Goal: Information Seeking & Learning: Understand process/instructions

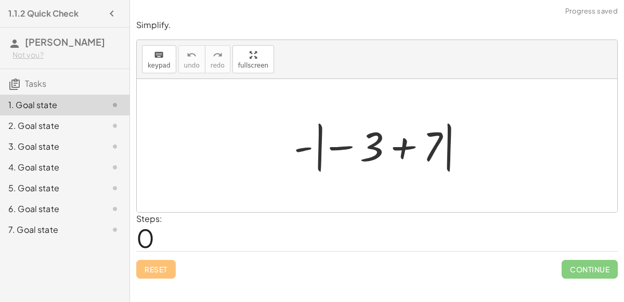
click at [370, 152] on div at bounding box center [381, 146] width 185 height 58
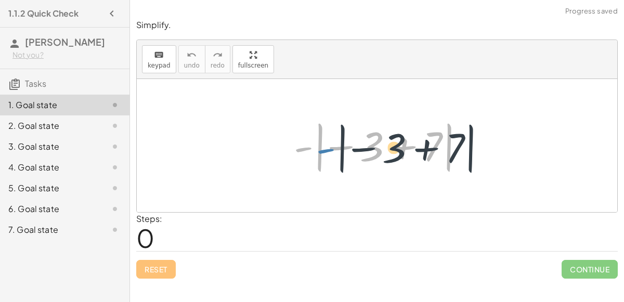
drag, startPoint x: 309, startPoint y: 148, endPoint x: 335, endPoint y: 149, distance: 26.5
click at [335, 149] on div at bounding box center [381, 146] width 185 height 58
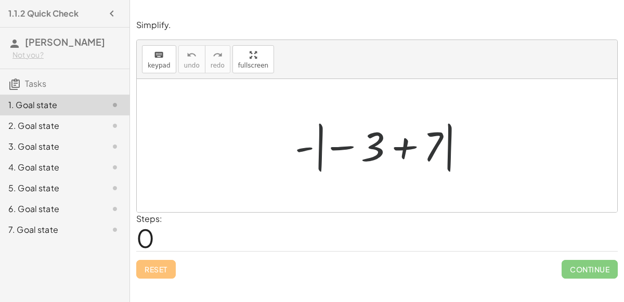
click at [351, 148] on div at bounding box center [381, 146] width 185 height 58
click at [405, 150] on div at bounding box center [381, 146] width 185 height 58
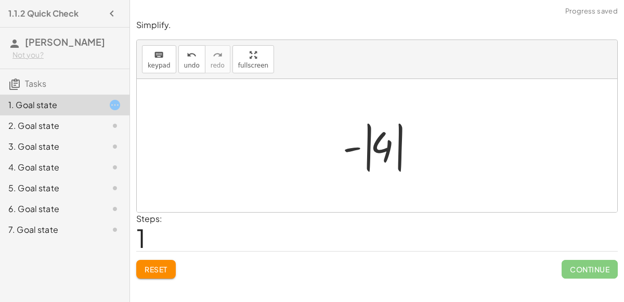
click at [381, 147] on div at bounding box center [380, 146] width 87 height 58
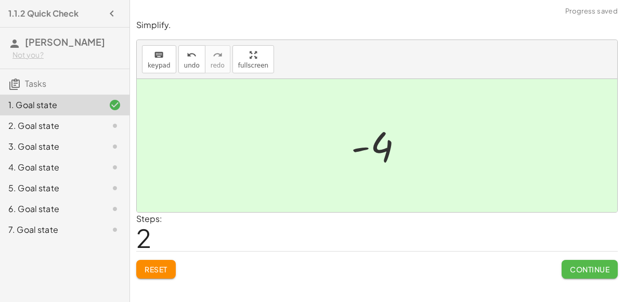
click at [575, 272] on span "Continue" at bounding box center [590, 269] width 40 height 9
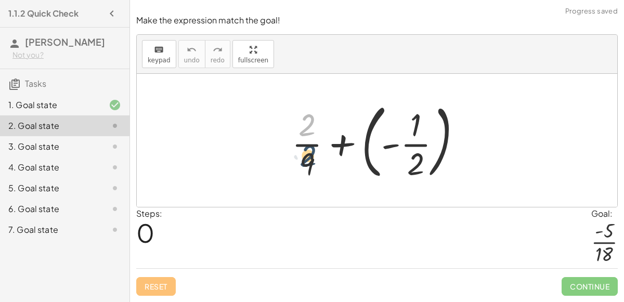
drag, startPoint x: 309, startPoint y: 131, endPoint x: 310, endPoint y: 162, distance: 31.2
click at [310, 162] on div at bounding box center [380, 140] width 189 height 86
click at [309, 163] on div at bounding box center [380, 140] width 189 height 86
click at [307, 150] on div at bounding box center [380, 140] width 189 height 86
click at [406, 143] on div at bounding box center [380, 140] width 189 height 86
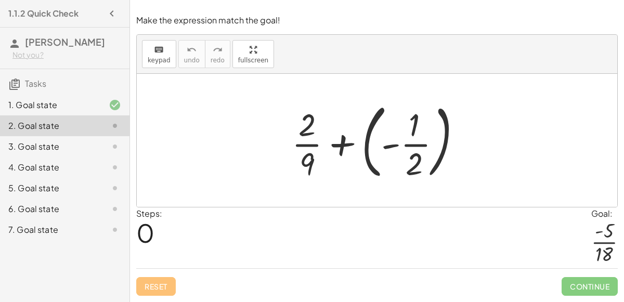
click at [387, 149] on div at bounding box center [380, 140] width 189 height 86
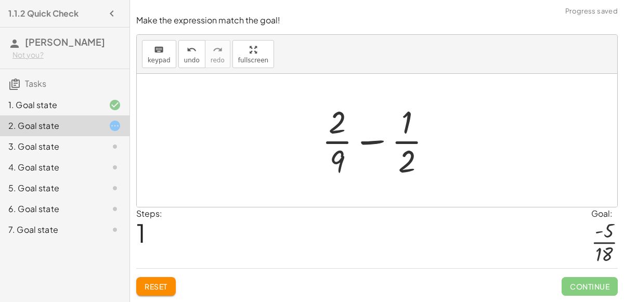
click at [380, 143] on div at bounding box center [381, 140] width 129 height 80
drag, startPoint x: 403, startPoint y: 162, endPoint x: 341, endPoint y: 129, distance: 70.7
click at [341, 129] on div at bounding box center [381, 140] width 129 height 80
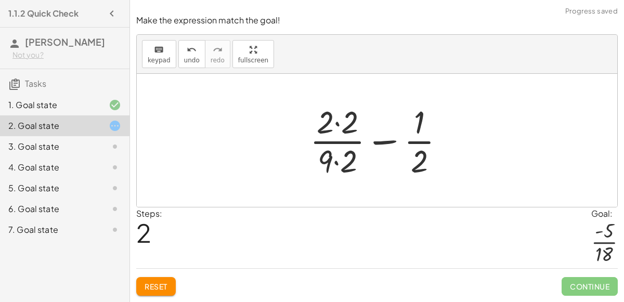
click at [338, 129] on div at bounding box center [381, 140] width 153 height 80
click at [343, 159] on div at bounding box center [380, 140] width 151 height 80
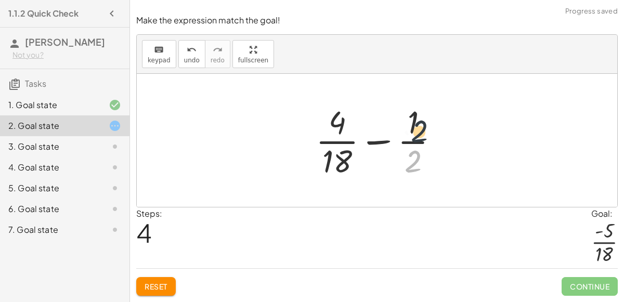
drag, startPoint x: 408, startPoint y: 163, endPoint x: 417, endPoint y: 126, distance: 38.0
click at [417, 126] on div at bounding box center [380, 140] width 141 height 80
drag, startPoint x: 343, startPoint y: 164, endPoint x: 338, endPoint y: 160, distance: 6.3
click at [338, 160] on div at bounding box center [380, 140] width 141 height 80
drag, startPoint x: 337, startPoint y: 123, endPoint x: 396, endPoint y: 153, distance: 65.6
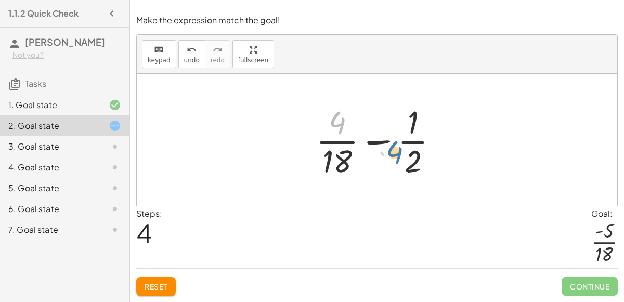
click at [396, 153] on div at bounding box center [380, 140] width 141 height 80
drag, startPoint x: 337, startPoint y: 124, endPoint x: 423, endPoint y: 125, distance: 85.8
click at [423, 125] on div at bounding box center [380, 140] width 141 height 80
click at [159, 285] on span "Reset" at bounding box center [156, 286] width 23 height 9
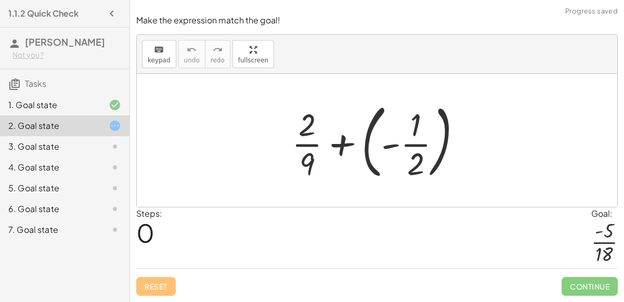
click at [389, 147] on div at bounding box center [380, 140] width 189 height 86
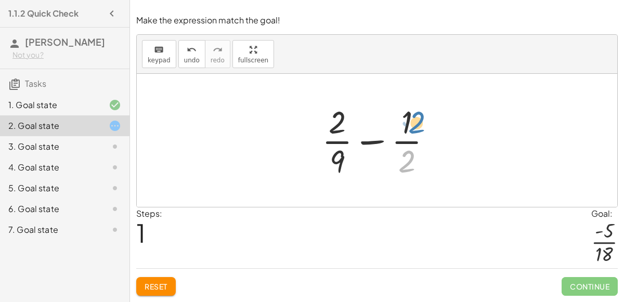
drag, startPoint x: 401, startPoint y: 156, endPoint x: 410, endPoint y: 118, distance: 39.5
click at [410, 118] on div at bounding box center [381, 140] width 129 height 80
drag, startPoint x: 333, startPoint y: 125, endPoint x: 416, endPoint y: 122, distance: 83.8
click at [416, 122] on div at bounding box center [381, 140] width 129 height 80
drag, startPoint x: 328, startPoint y: 125, endPoint x: 420, endPoint y: 161, distance: 98.8
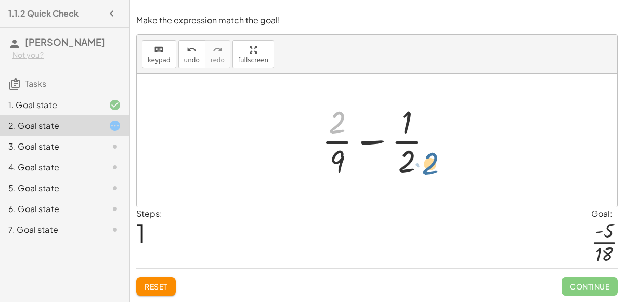
click at [420, 161] on div at bounding box center [381, 140] width 129 height 80
drag, startPoint x: 406, startPoint y: 160, endPoint x: 350, endPoint y: 126, distance: 64.6
click at [350, 126] on div at bounding box center [381, 140] width 129 height 80
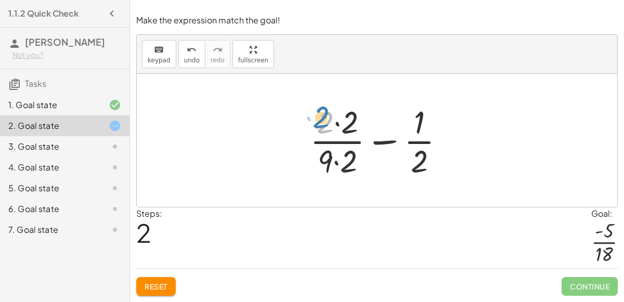
click at [320, 119] on div at bounding box center [381, 140] width 153 height 80
click at [335, 121] on div at bounding box center [381, 140] width 153 height 80
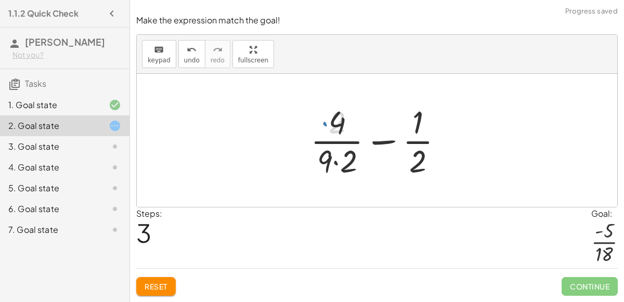
click at [339, 160] on div at bounding box center [380, 140] width 151 height 80
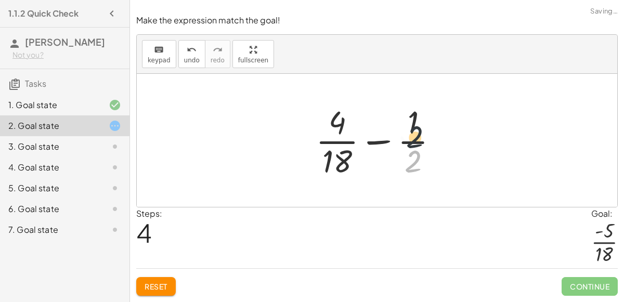
drag, startPoint x: 409, startPoint y: 161, endPoint x: 411, endPoint y: 126, distance: 34.4
click at [411, 126] on div at bounding box center [380, 140] width 141 height 80
drag, startPoint x: 411, startPoint y: 126, endPoint x: 415, endPoint y: 157, distance: 31.0
click at [376, 143] on div at bounding box center [380, 140] width 141 height 80
drag, startPoint x: 413, startPoint y: 169, endPoint x: 334, endPoint y: 136, distance: 85.5
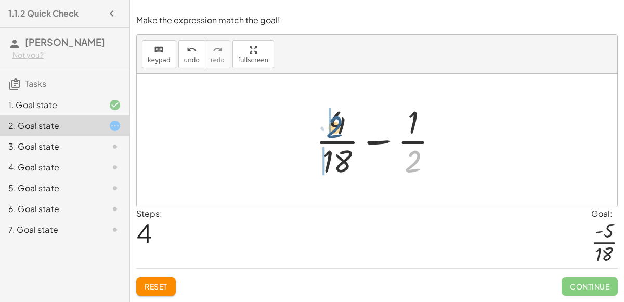
click at [334, 136] on div at bounding box center [380, 140] width 141 height 80
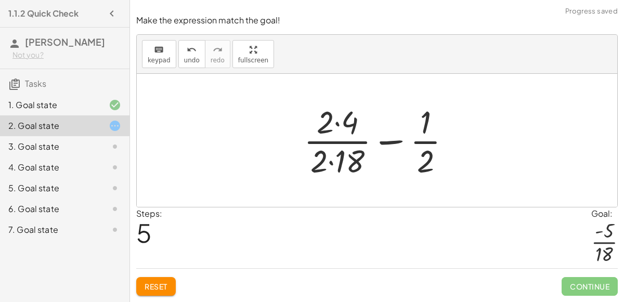
click at [335, 134] on div at bounding box center [381, 140] width 166 height 80
click at [335, 127] on div at bounding box center [381, 140] width 166 height 80
click at [330, 167] on div at bounding box center [381, 140] width 166 height 80
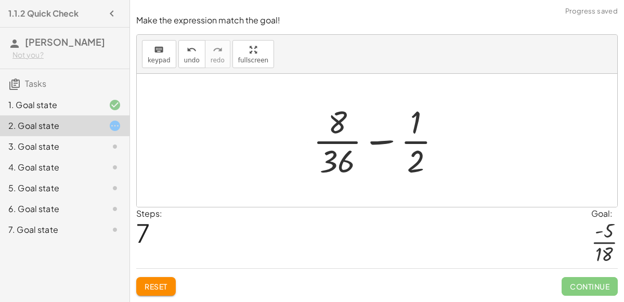
click at [342, 161] on div at bounding box center [381, 140] width 147 height 80
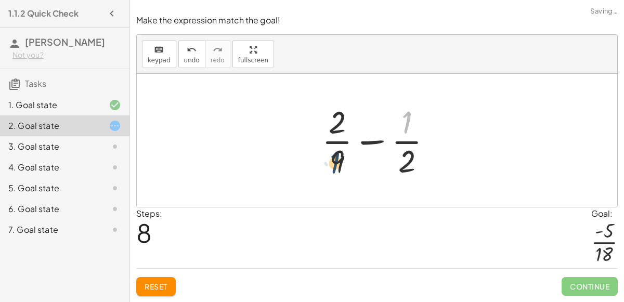
drag, startPoint x: 406, startPoint y: 123, endPoint x: 322, endPoint y: 167, distance: 94.2
click at [322, 167] on div at bounding box center [381, 140] width 129 height 80
drag, startPoint x: 408, startPoint y: 167, endPoint x: 330, endPoint y: 164, distance: 78.1
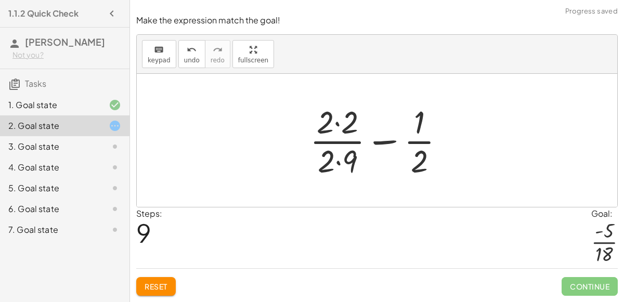
click at [336, 162] on div at bounding box center [381, 140] width 153 height 80
click at [335, 131] on div at bounding box center [381, 140] width 153 height 80
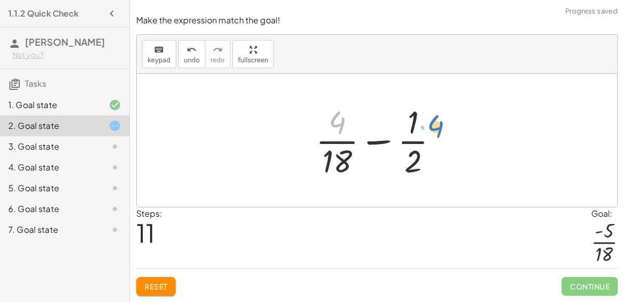
drag, startPoint x: 337, startPoint y: 131, endPoint x: 435, endPoint y: 129, distance: 97.8
click at [435, 129] on div at bounding box center [380, 140] width 141 height 80
click at [420, 136] on div at bounding box center [380, 140] width 141 height 80
click at [156, 284] on span "Reset" at bounding box center [156, 286] width 23 height 9
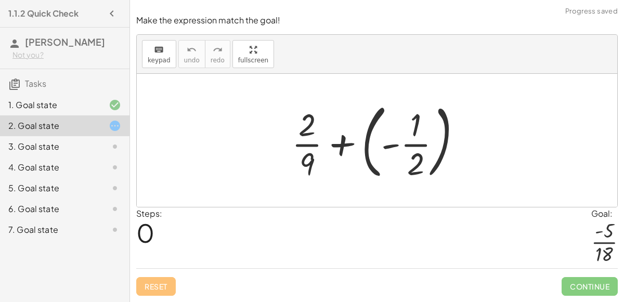
click at [379, 150] on div at bounding box center [380, 140] width 189 height 86
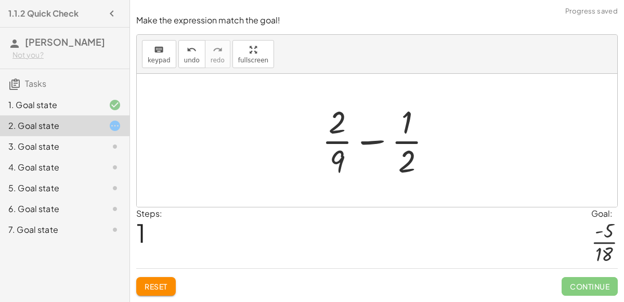
click at [55, 152] on div "3. Goal state" at bounding box center [50, 146] width 84 height 12
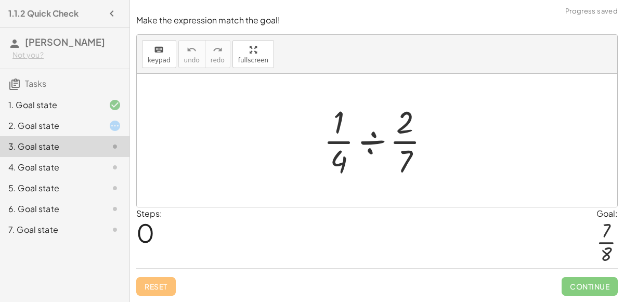
click at [372, 137] on div at bounding box center [380, 140] width 125 height 80
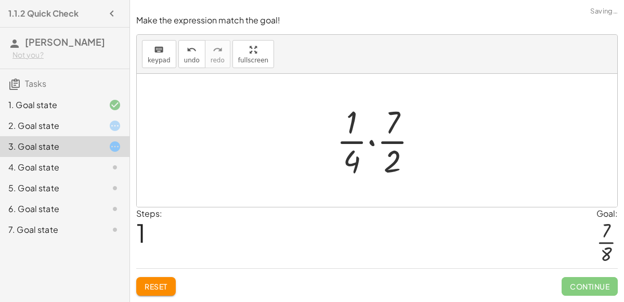
click at [396, 154] on div at bounding box center [381, 140] width 100 height 80
drag, startPoint x: 396, startPoint y: 162, endPoint x: 350, endPoint y: 131, distance: 54.7
click at [350, 131] on div at bounding box center [381, 140] width 100 height 80
drag, startPoint x: 350, startPoint y: 127, endPoint x: 392, endPoint y: 147, distance: 46.3
drag, startPoint x: 354, startPoint y: 161, endPoint x: 393, endPoint y: 135, distance: 46.9
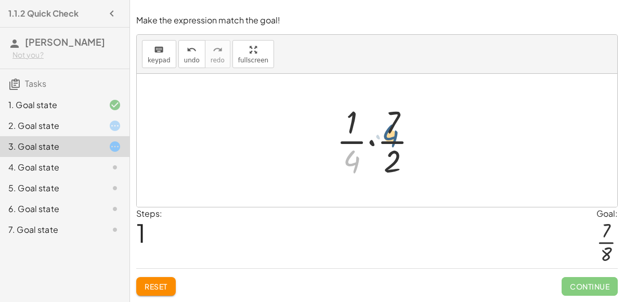
click at [393, 135] on div at bounding box center [381, 140] width 100 height 80
drag, startPoint x: 354, startPoint y: 166, endPoint x: 399, endPoint y: 161, distance: 45.0
click at [399, 161] on div at bounding box center [381, 140] width 100 height 80
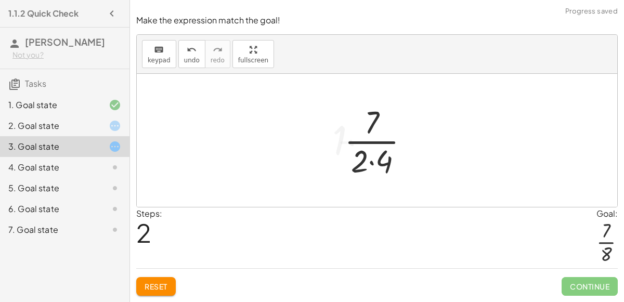
click at [375, 161] on div at bounding box center [381, 140] width 84 height 80
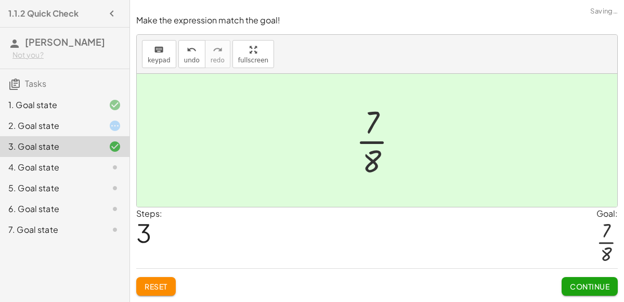
click at [374, 127] on div at bounding box center [380, 140] width 61 height 80
click at [580, 282] on span "Continue" at bounding box center [590, 286] width 40 height 9
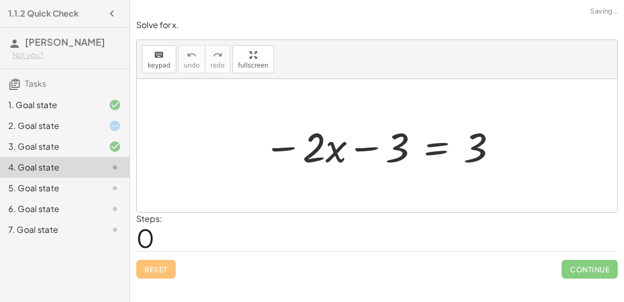
click at [421, 149] on div at bounding box center [380, 146] width 245 height 54
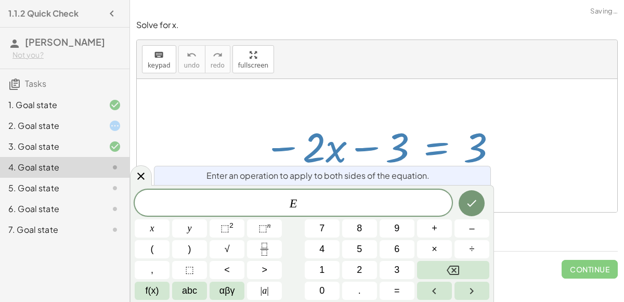
click at [374, 145] on div at bounding box center [380, 146] width 245 height 54
click at [478, 206] on button "Done" at bounding box center [472, 203] width 26 height 26
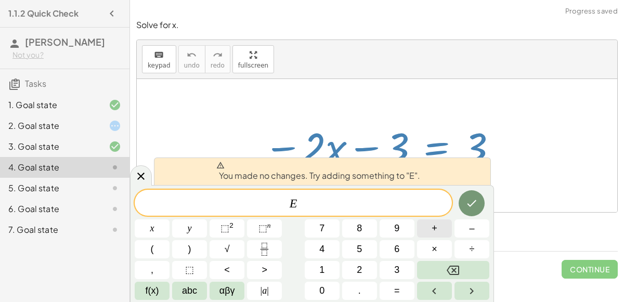
click at [444, 229] on button "+" at bounding box center [434, 228] width 35 height 18
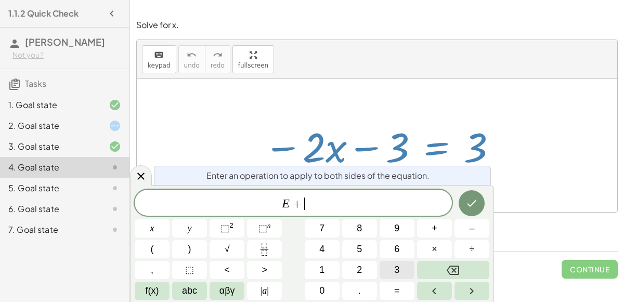
click at [394, 265] on button "3" at bounding box center [397, 270] width 35 height 18
click at [474, 196] on button "Done" at bounding box center [472, 203] width 26 height 26
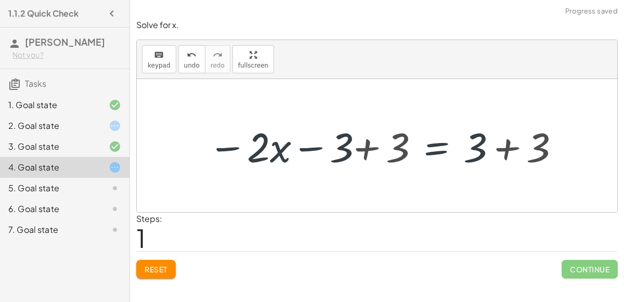
click at [399, 156] on div at bounding box center [381, 146] width 370 height 54
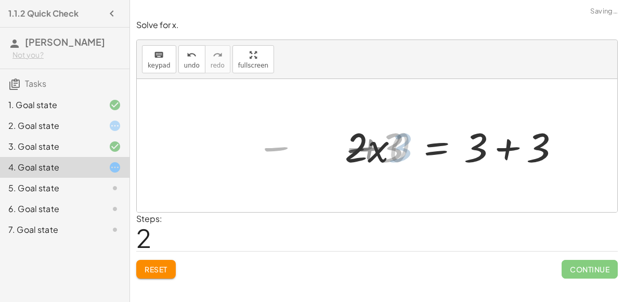
click at [490, 151] on div at bounding box center [457, 146] width 232 height 54
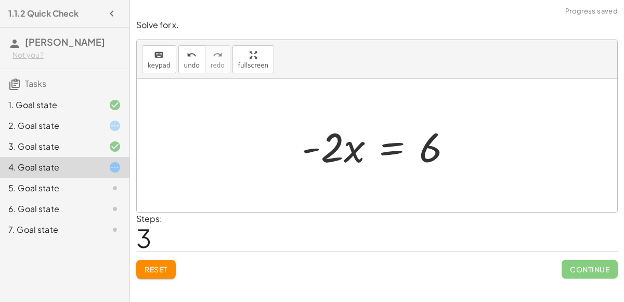
click at [392, 149] on div at bounding box center [380, 146] width 169 height 54
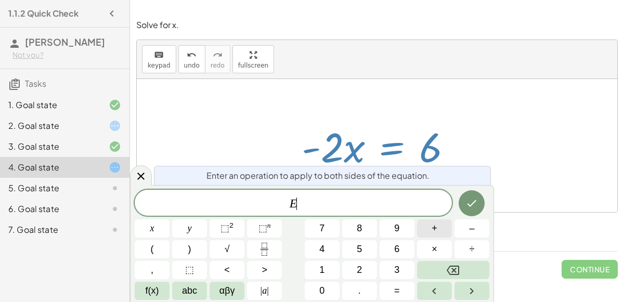
click at [443, 228] on button "+" at bounding box center [434, 228] width 35 height 18
click at [143, 174] on icon at bounding box center [141, 176] width 12 height 12
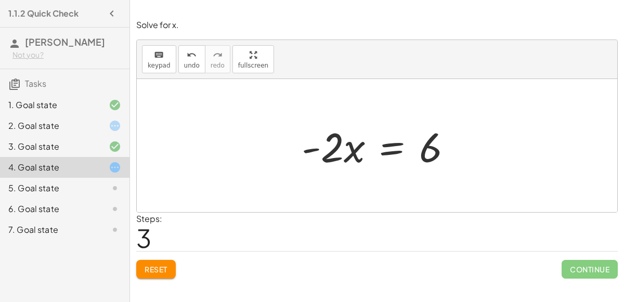
click at [97, 125] on div at bounding box center [106, 126] width 29 height 12
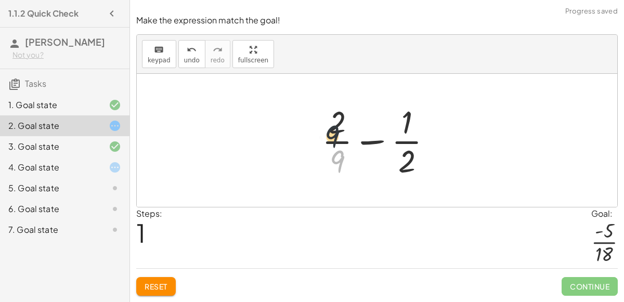
drag, startPoint x: 338, startPoint y: 159, endPoint x: 333, endPoint y: 129, distance: 29.7
click at [333, 129] on div at bounding box center [381, 140] width 129 height 80
drag, startPoint x: 337, startPoint y: 122, endPoint x: 329, endPoint y: 163, distance: 41.4
click at [329, 163] on div at bounding box center [381, 140] width 129 height 80
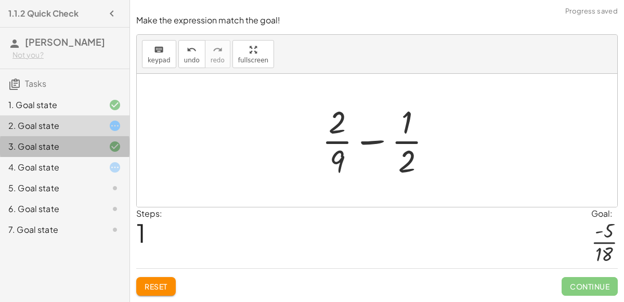
click at [107, 147] on div at bounding box center [106, 146] width 29 height 12
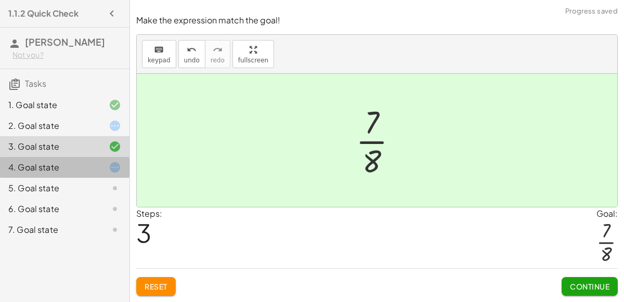
click at [116, 199] on div "4. Goal state" at bounding box center [64, 209] width 129 height 21
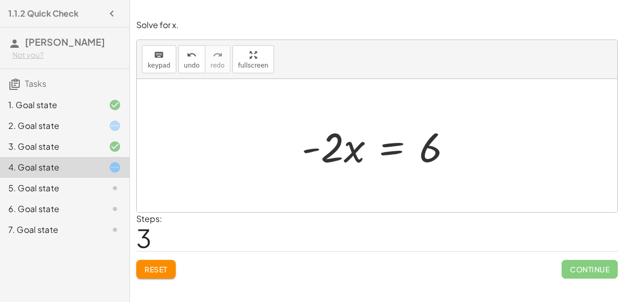
click at [163, 268] on span "Reset" at bounding box center [156, 269] width 23 height 9
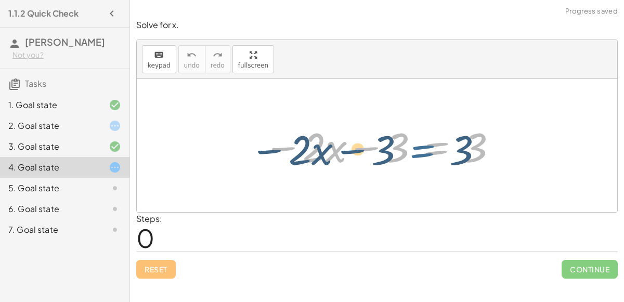
drag, startPoint x: 445, startPoint y: 145, endPoint x: 433, endPoint y: 147, distance: 12.1
click at [433, 147] on div at bounding box center [380, 146] width 245 height 54
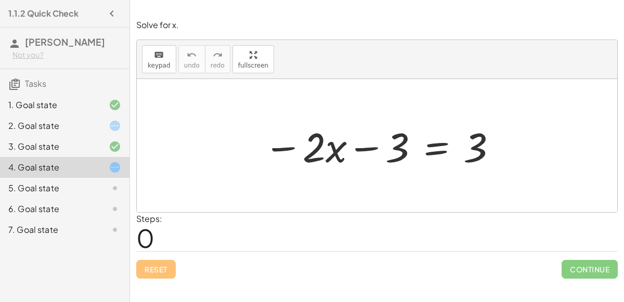
click at [432, 145] on div at bounding box center [380, 146] width 245 height 54
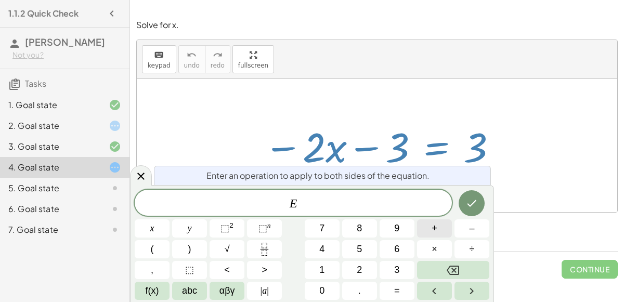
click at [437, 227] on span "+" at bounding box center [435, 228] width 6 height 14
click at [405, 269] on button "3" at bounding box center [397, 270] width 35 height 18
click at [469, 199] on icon "Done" at bounding box center [471, 203] width 12 height 12
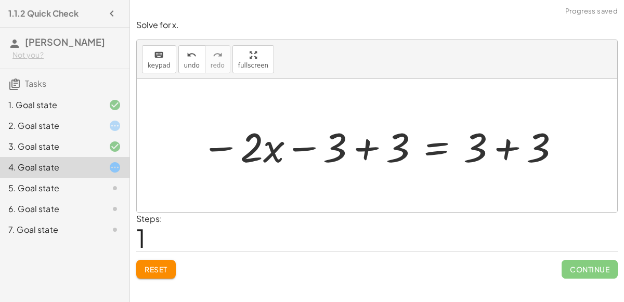
click at [381, 148] on div at bounding box center [381, 146] width 370 height 54
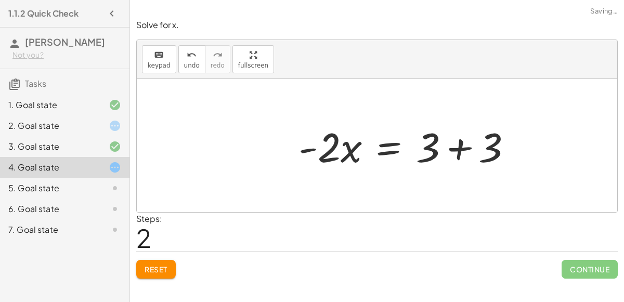
click at [496, 148] on div at bounding box center [409, 146] width 232 height 54
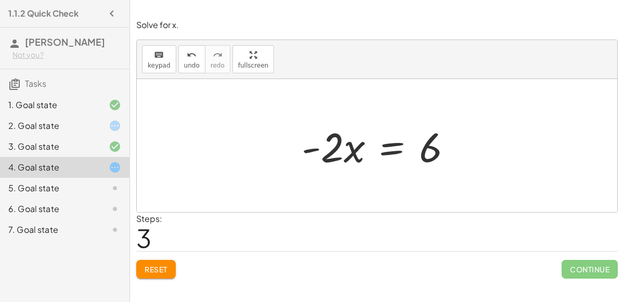
click at [398, 146] on div at bounding box center [380, 146] width 169 height 54
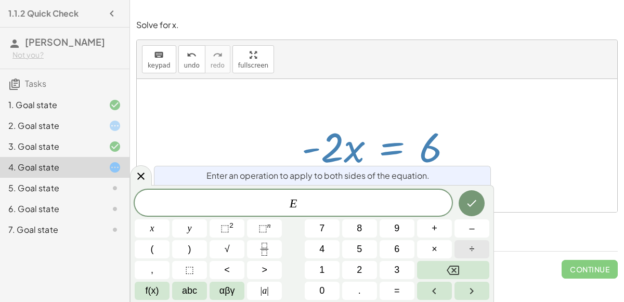
click at [465, 240] on button "÷" at bounding box center [471, 249] width 35 height 18
click at [461, 271] on button "Backspace" at bounding box center [453, 270] width 72 height 18
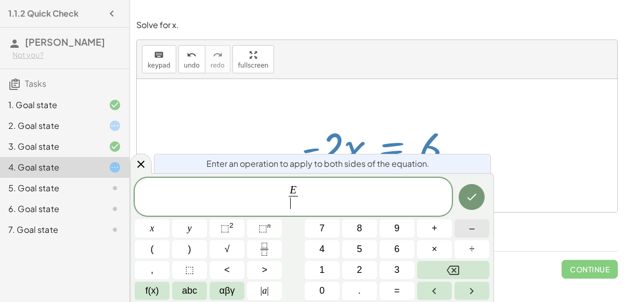
click at [466, 227] on button "–" at bounding box center [471, 228] width 35 height 18
click at [363, 270] on button "2" at bounding box center [359, 270] width 35 height 18
click at [467, 198] on icon "Done" at bounding box center [471, 197] width 12 height 12
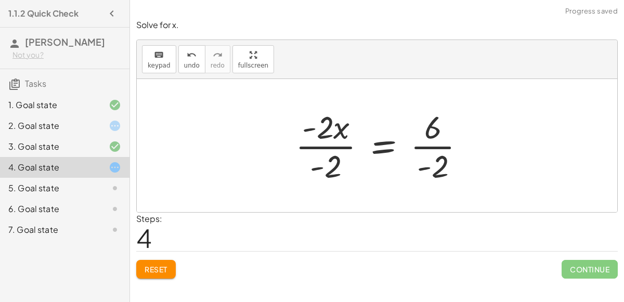
click at [348, 153] on div at bounding box center [384, 146] width 189 height 80
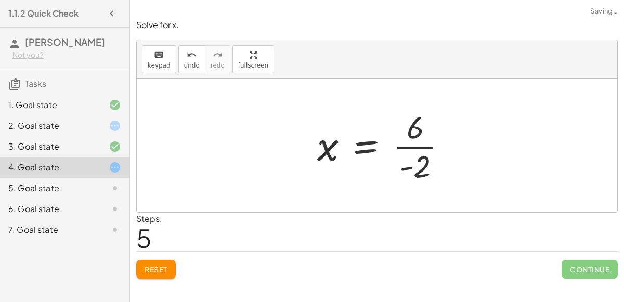
click at [432, 153] on div at bounding box center [386, 146] width 149 height 80
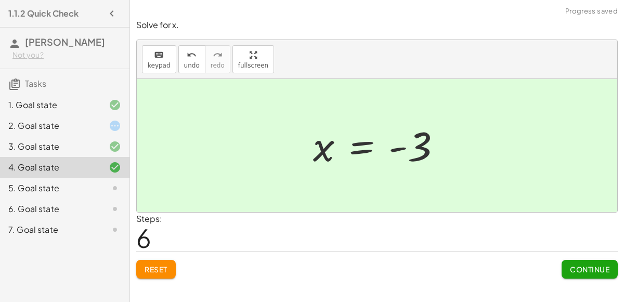
click at [95, 120] on div at bounding box center [106, 126] width 29 height 12
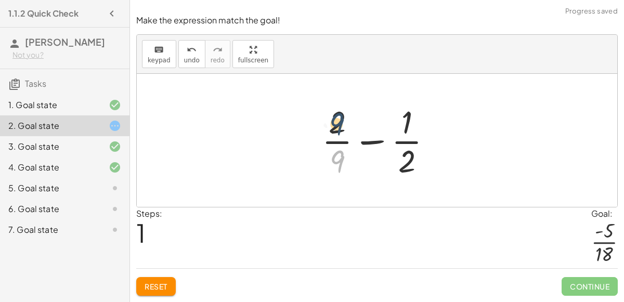
drag, startPoint x: 337, startPoint y: 160, endPoint x: 337, endPoint y: 115, distance: 45.2
click at [337, 115] on div at bounding box center [381, 140] width 129 height 80
drag, startPoint x: 340, startPoint y: 119, endPoint x: 340, endPoint y: 167, distance: 48.4
click at [340, 167] on div at bounding box center [381, 140] width 129 height 80
drag, startPoint x: 402, startPoint y: 163, endPoint x: 428, endPoint y: 161, distance: 26.1
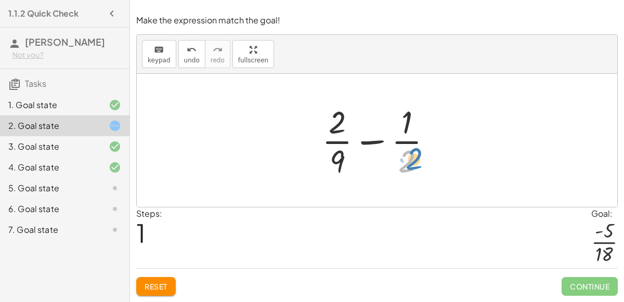
click at [428, 161] on div at bounding box center [381, 140] width 129 height 80
click at [76, 193] on div "5. Goal state" at bounding box center [50, 188] width 84 height 12
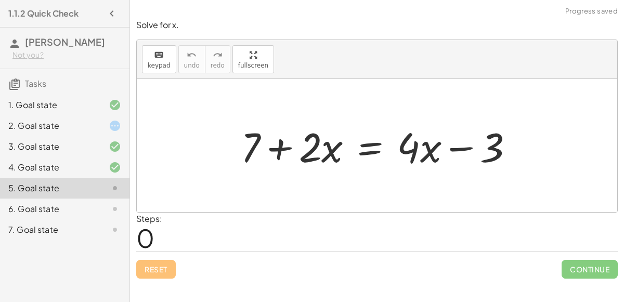
click at [374, 147] on div at bounding box center [382, 146] width 292 height 54
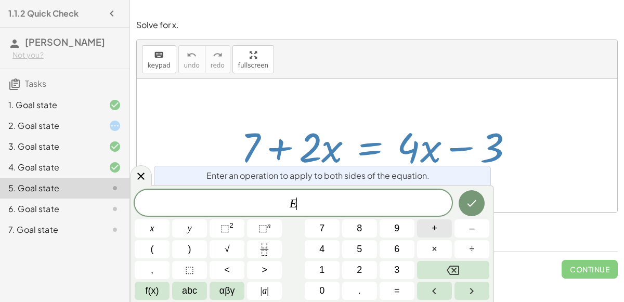
click at [424, 226] on button "+" at bounding box center [434, 228] width 35 height 18
click at [403, 260] on div "E + ​ x y ⬚ 2 ⬚ n 7 8 9 + – ( ) √ 4 5 6 × ÷ , ⬚ < > 1 2 3 f(x) abc αβγ | a | 0 …" at bounding box center [312, 245] width 355 height 110
click at [400, 266] on button "3" at bounding box center [397, 270] width 35 height 18
click at [470, 194] on button "Done" at bounding box center [472, 203] width 26 height 26
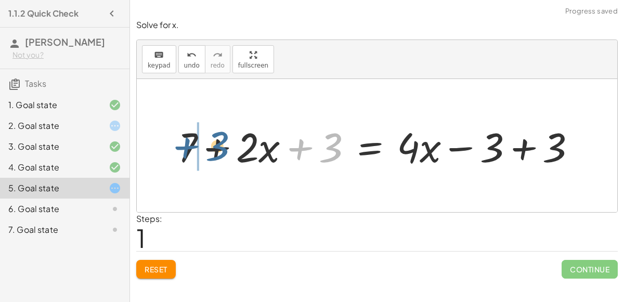
drag, startPoint x: 324, startPoint y: 147, endPoint x: 211, endPoint y: 144, distance: 113.4
click at [211, 144] on div at bounding box center [381, 146] width 417 height 54
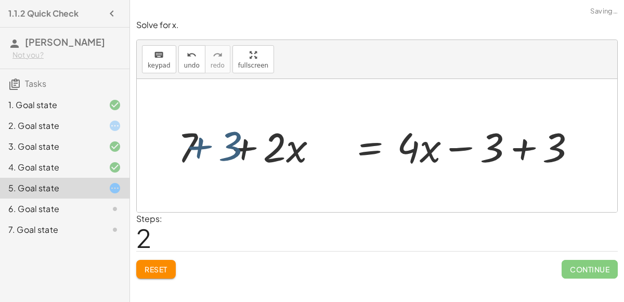
click at [211, 144] on div at bounding box center [381, 146] width 417 height 54
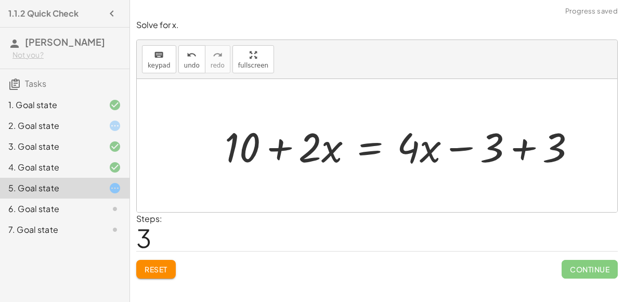
click at [521, 139] on div at bounding box center [404, 146] width 370 height 54
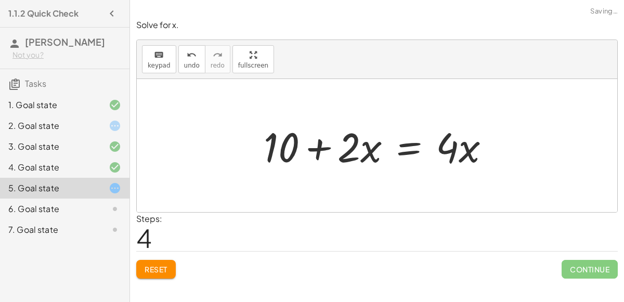
click at [401, 148] on div at bounding box center [380, 146] width 245 height 54
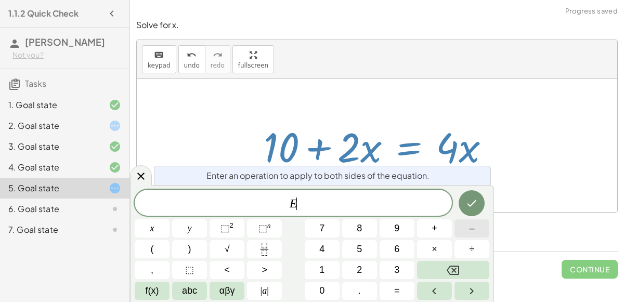
click at [470, 227] on span "–" at bounding box center [471, 228] width 5 height 14
click at [395, 267] on span "3" at bounding box center [396, 270] width 5 height 14
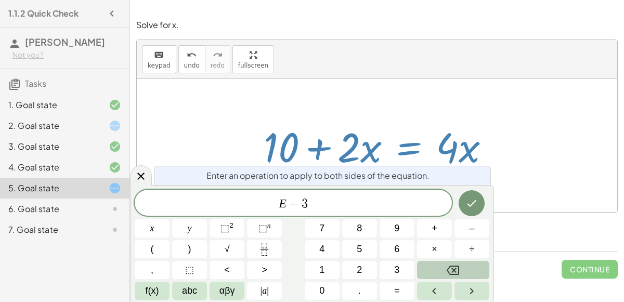
click at [451, 275] on icon "Backspace" at bounding box center [453, 270] width 12 height 9
click at [271, 249] on button "Fraction" at bounding box center [264, 249] width 35 height 18
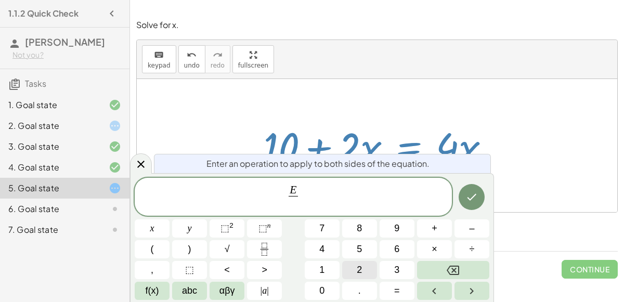
click at [365, 266] on button "2" at bounding box center [359, 270] width 35 height 18
click at [474, 195] on icon "Done" at bounding box center [471, 197] width 12 height 12
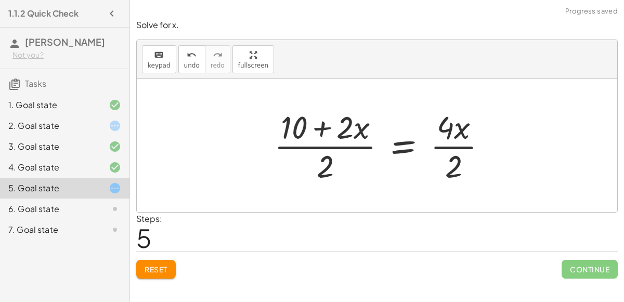
click at [353, 145] on div at bounding box center [384, 146] width 231 height 80
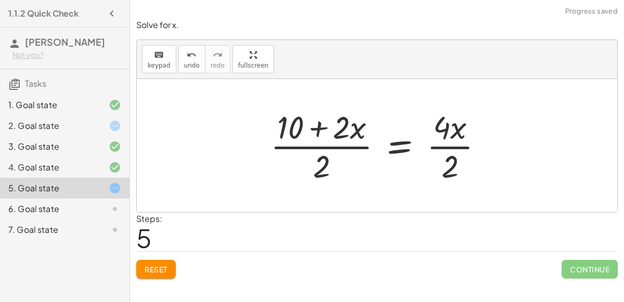
click at [315, 123] on div at bounding box center [380, 146] width 231 height 80
click at [350, 129] on div at bounding box center [380, 146] width 231 height 80
click at [348, 130] on div at bounding box center [380, 146] width 231 height 80
click at [341, 149] on div at bounding box center [380, 146] width 231 height 80
drag, startPoint x: 321, startPoint y: 163, endPoint x: 347, endPoint y: 132, distance: 40.7
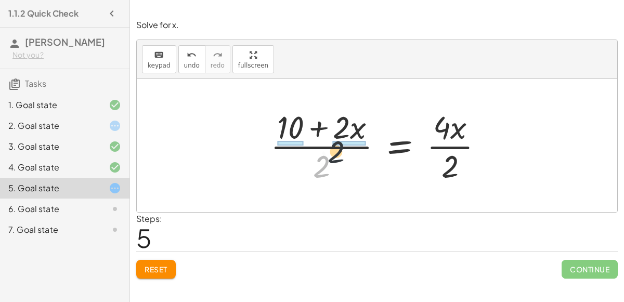
click at [347, 132] on div at bounding box center [380, 146] width 231 height 80
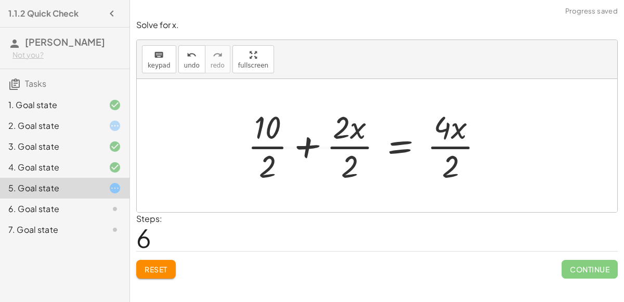
click at [348, 136] on div at bounding box center [369, 146] width 255 height 80
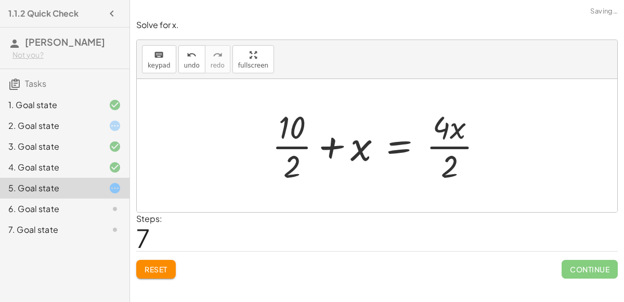
click at [294, 142] on div at bounding box center [381, 146] width 229 height 80
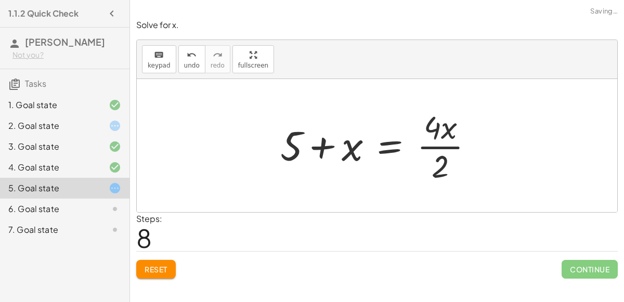
click at [443, 145] on div at bounding box center [381, 146] width 212 height 80
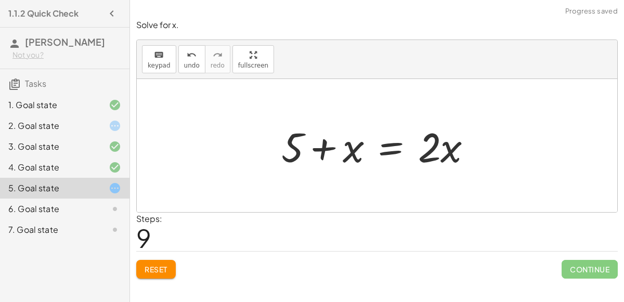
click at [443, 145] on div at bounding box center [381, 146] width 210 height 54
click at [164, 262] on button "Reset" at bounding box center [156, 269] width 40 height 19
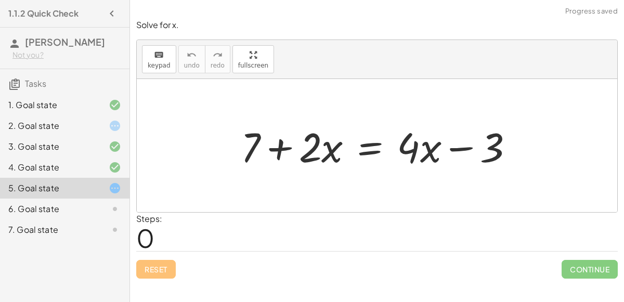
click at [369, 140] on div at bounding box center [382, 146] width 292 height 54
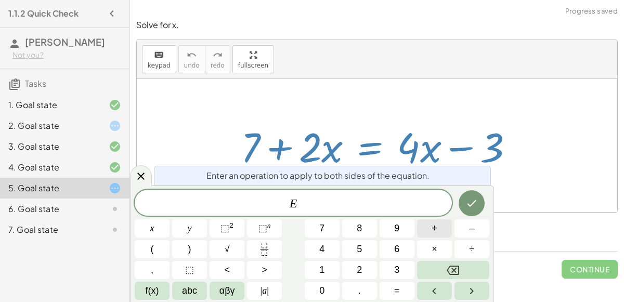
click at [440, 231] on button "+" at bounding box center [434, 228] width 35 height 18
click at [391, 266] on button "3" at bounding box center [397, 270] width 35 height 18
click at [461, 204] on button "Done" at bounding box center [472, 203] width 26 height 26
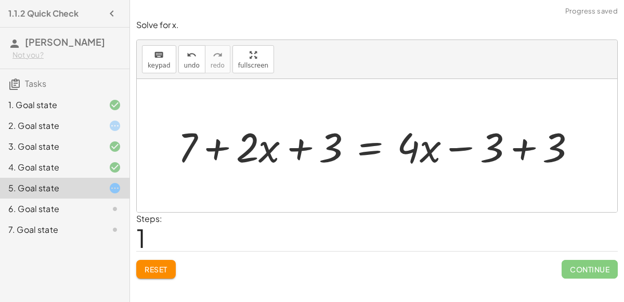
click at [503, 149] on div at bounding box center [381, 146] width 417 height 54
click at [304, 149] on div at bounding box center [319, 146] width 292 height 54
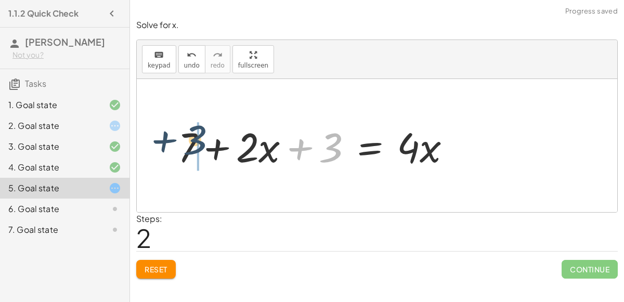
drag, startPoint x: 332, startPoint y: 147, endPoint x: 195, endPoint y: 140, distance: 136.9
click at [195, 140] on div at bounding box center [319, 146] width 292 height 54
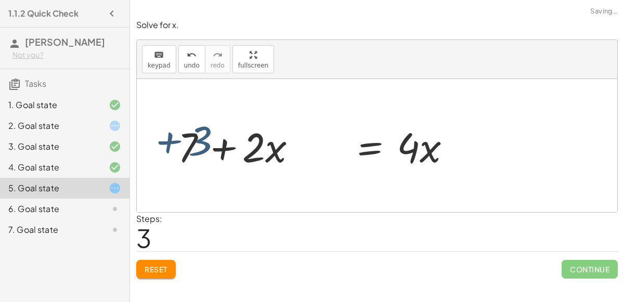
click at [195, 140] on div at bounding box center [319, 146] width 292 height 54
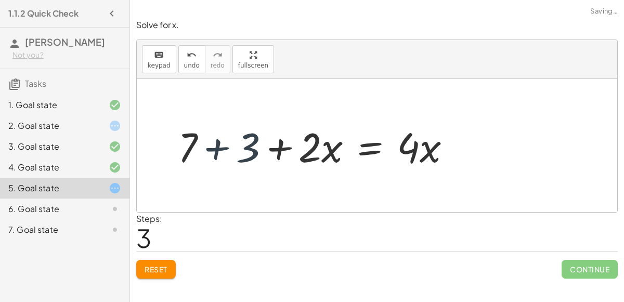
click at [197, 143] on div at bounding box center [319, 146] width 292 height 54
click at [194, 141] on div at bounding box center [319, 146] width 292 height 54
click at [211, 146] on div at bounding box center [319, 146] width 292 height 54
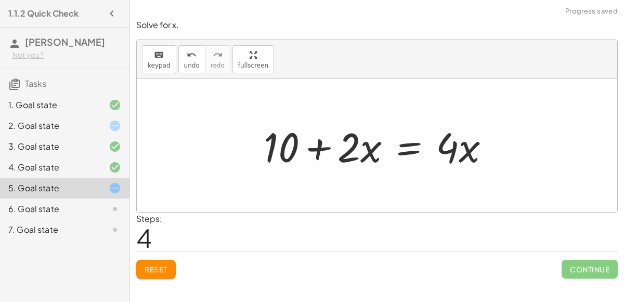
click at [403, 152] on div at bounding box center [380, 146] width 245 height 54
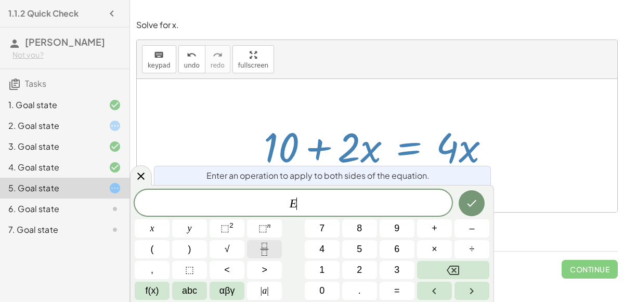
click at [258, 242] on button "Fraction" at bounding box center [264, 249] width 35 height 18
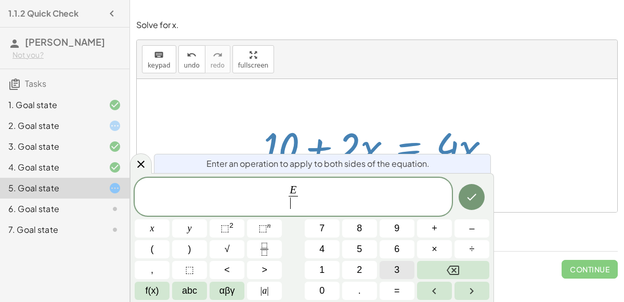
click at [383, 269] on button "3" at bounding box center [397, 270] width 35 height 18
click at [466, 194] on icon "Done" at bounding box center [471, 197] width 12 height 12
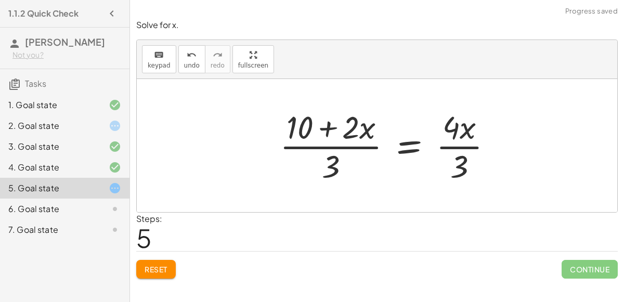
click at [356, 147] on div at bounding box center [390, 146] width 231 height 80
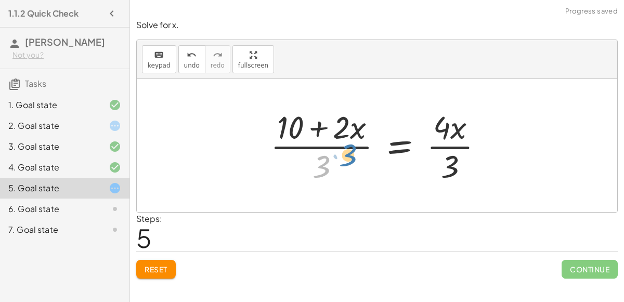
drag, startPoint x: 323, startPoint y: 158, endPoint x: 354, endPoint y: 141, distance: 35.4
click at [354, 141] on div at bounding box center [380, 146] width 231 height 80
click at [354, 142] on div at bounding box center [380, 146] width 231 height 80
drag, startPoint x: 324, startPoint y: 156, endPoint x: 290, endPoint y: 144, distance: 36.5
click at [290, 144] on div at bounding box center [380, 146] width 231 height 80
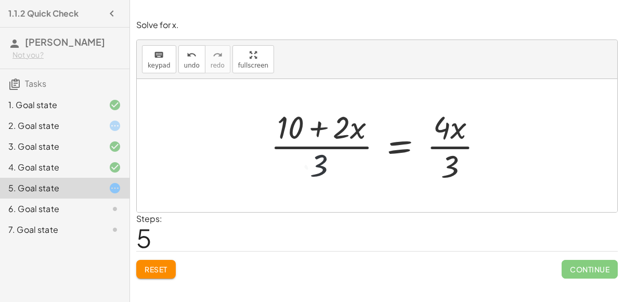
click at [360, 140] on div at bounding box center [380, 146] width 231 height 80
click at [452, 149] on div at bounding box center [380, 146] width 231 height 80
click at [184, 62] on span "undo" at bounding box center [192, 65] width 16 height 7
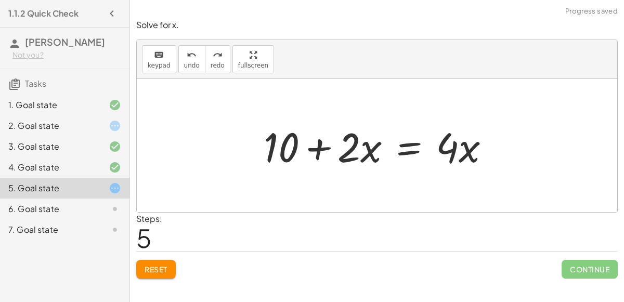
click at [395, 146] on div at bounding box center [380, 146] width 245 height 54
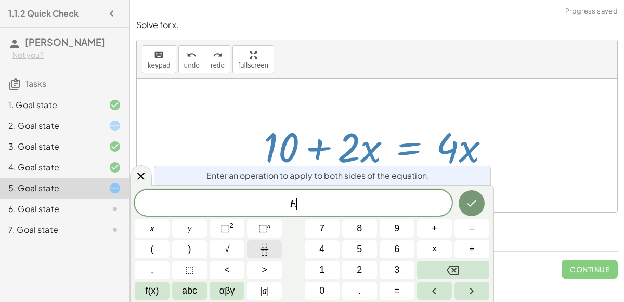
click at [266, 245] on icon "Fraction" at bounding box center [264, 249] width 13 height 13
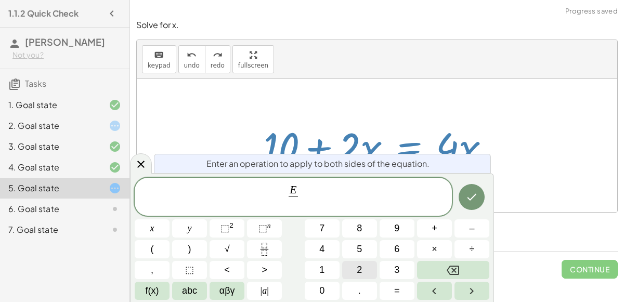
click at [359, 265] on span "2" at bounding box center [359, 270] width 5 height 14
click at [468, 194] on icon "Done" at bounding box center [471, 197] width 12 height 12
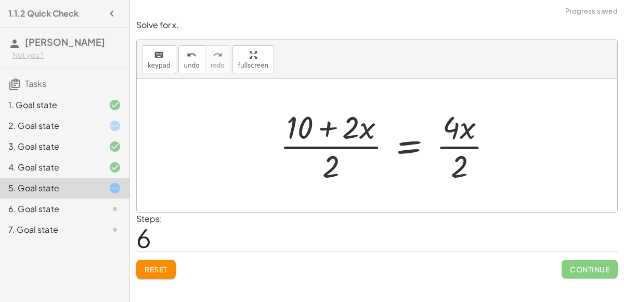
click at [358, 142] on div at bounding box center [390, 146] width 231 height 80
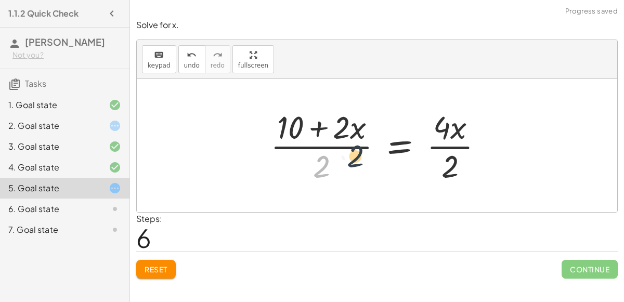
drag, startPoint x: 319, startPoint y: 160, endPoint x: 354, endPoint y: 149, distance: 36.4
click at [354, 149] on div at bounding box center [380, 146] width 231 height 80
click at [351, 143] on div at bounding box center [380, 146] width 231 height 80
click at [348, 143] on div at bounding box center [380, 146] width 231 height 80
click at [319, 125] on div at bounding box center [380, 146] width 231 height 80
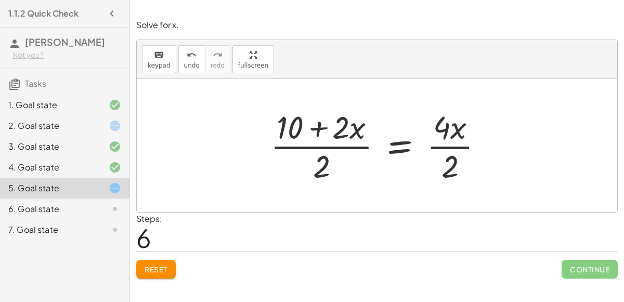
click at [314, 146] on div at bounding box center [380, 146] width 231 height 80
drag, startPoint x: 324, startPoint y: 160, endPoint x: 353, endPoint y: 136, distance: 36.5
click at [353, 136] on div at bounding box center [380, 146] width 231 height 80
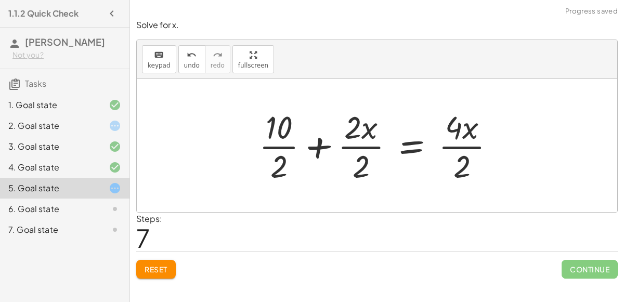
click at [272, 141] on div at bounding box center [381, 146] width 255 height 80
click at [362, 145] on div at bounding box center [389, 146] width 237 height 80
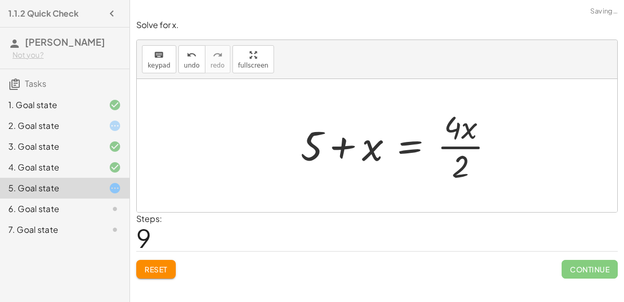
click at [455, 141] on div at bounding box center [401, 146] width 212 height 80
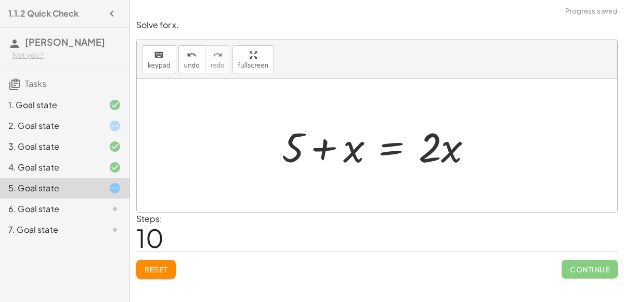
click at [390, 149] on div at bounding box center [382, 146] width 210 height 54
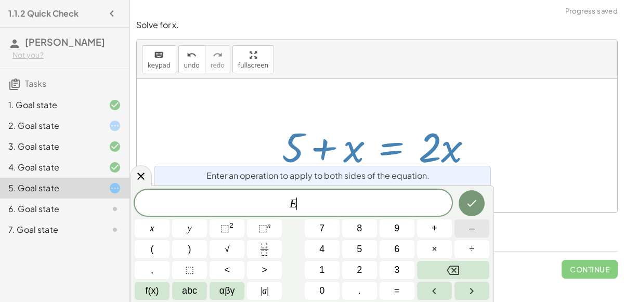
click at [462, 229] on button "–" at bounding box center [471, 228] width 35 height 18
click at [160, 226] on button "x" at bounding box center [152, 228] width 35 height 18
click at [472, 204] on icon "Done" at bounding box center [471, 203] width 12 height 12
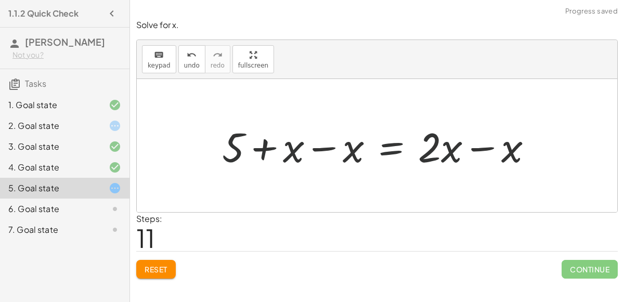
click at [340, 147] on div at bounding box center [381, 146] width 330 height 54
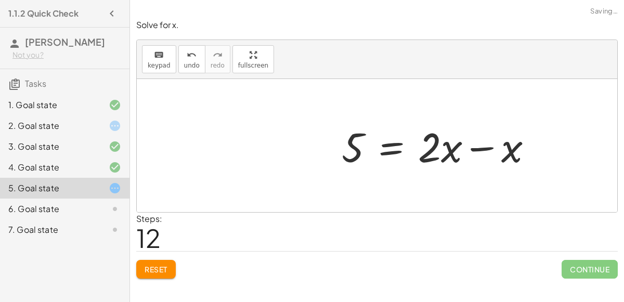
click at [468, 150] on div at bounding box center [441, 146] width 210 height 54
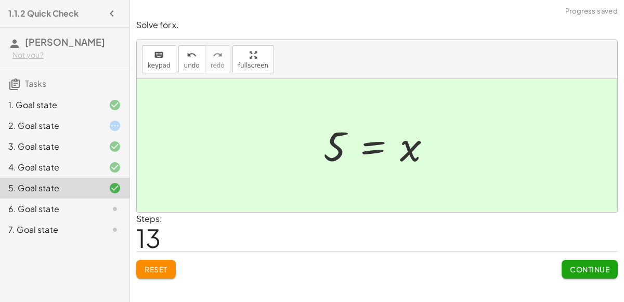
click at [571, 261] on button "Continue" at bounding box center [590, 269] width 56 height 19
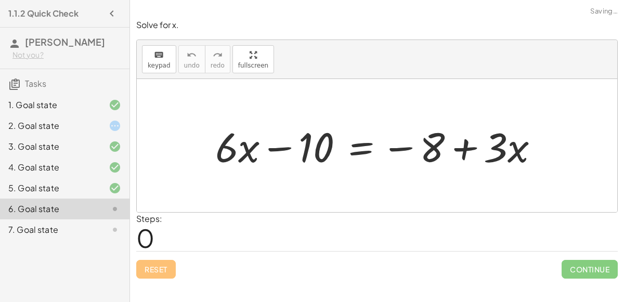
click at [358, 143] on div at bounding box center [381, 146] width 342 height 54
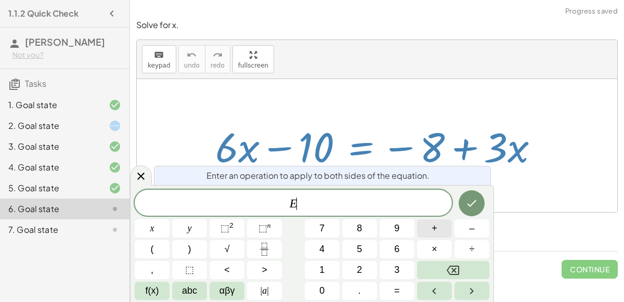
click at [432, 225] on span "+" at bounding box center [435, 228] width 6 height 14
click at [324, 269] on button "1" at bounding box center [322, 270] width 35 height 18
click at [324, 291] on span "0" at bounding box center [321, 291] width 5 height 14
click at [460, 205] on button "Done" at bounding box center [472, 203] width 26 height 26
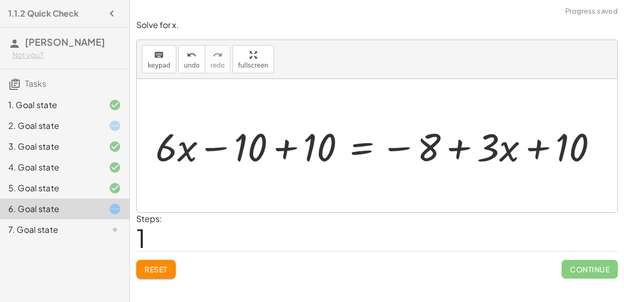
click at [289, 148] on div at bounding box center [379, 146] width 400 height 44
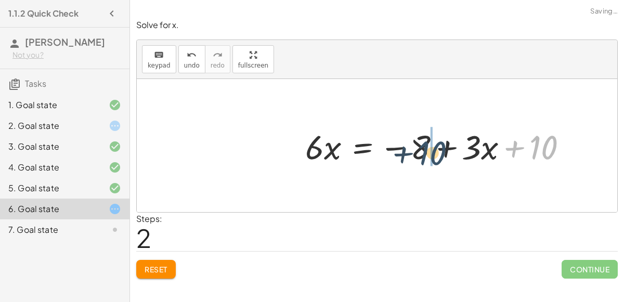
drag, startPoint x: 549, startPoint y: 144, endPoint x: 431, endPoint y: 147, distance: 117.5
click at [431, 147] on div at bounding box center [440, 146] width 281 height 44
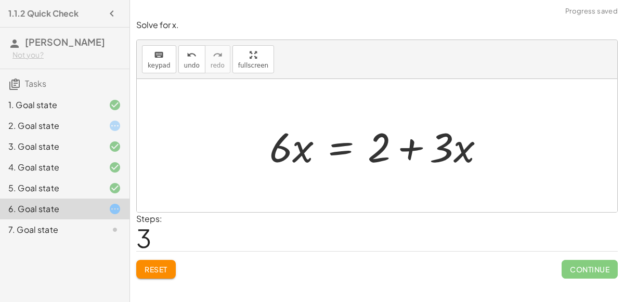
click at [342, 148] on div at bounding box center [381, 146] width 234 height 54
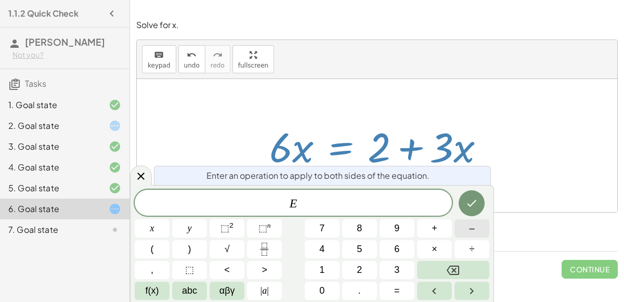
click at [472, 230] on span "–" at bounding box center [471, 228] width 5 height 14
click at [387, 272] on button "3" at bounding box center [397, 270] width 35 height 18
click at [164, 228] on button "x" at bounding box center [152, 228] width 35 height 18
click at [467, 197] on icon "Done" at bounding box center [471, 203] width 12 height 12
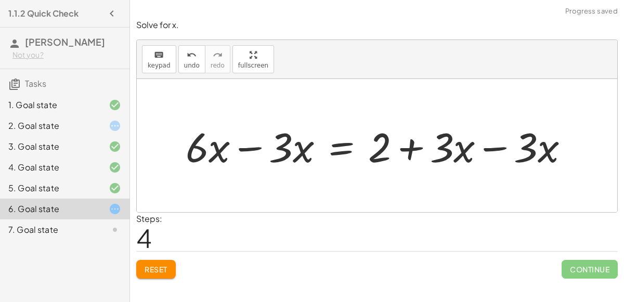
click at [290, 150] on div at bounding box center [381, 146] width 402 height 54
click at [528, 142] on div at bounding box center [381, 146] width 402 height 54
click at [489, 148] on div at bounding box center [381, 146] width 402 height 54
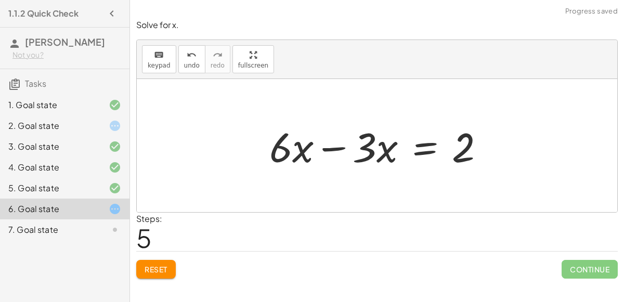
click at [323, 147] on div at bounding box center [381, 146] width 234 height 54
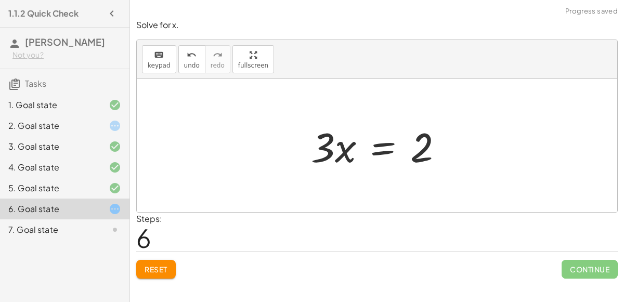
click at [376, 148] on div at bounding box center [381, 146] width 151 height 54
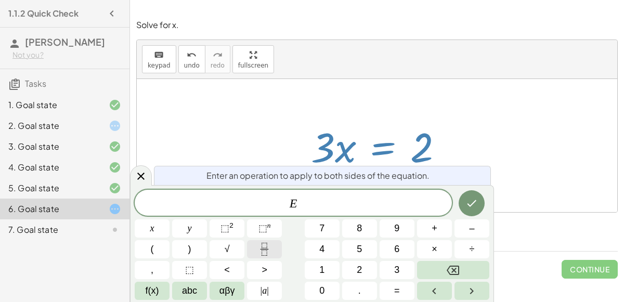
click at [267, 246] on icon "Fraction" at bounding box center [264, 249] width 13 height 13
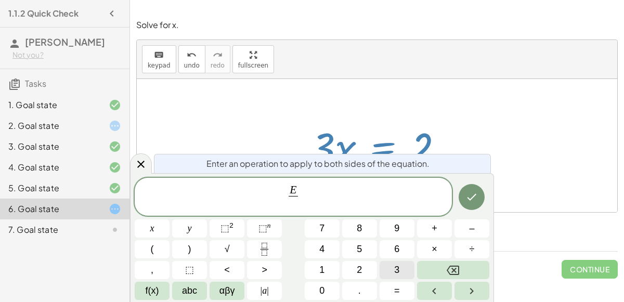
click at [389, 266] on button "3" at bounding box center [397, 270] width 35 height 18
click at [472, 197] on icon "Done" at bounding box center [471, 197] width 12 height 12
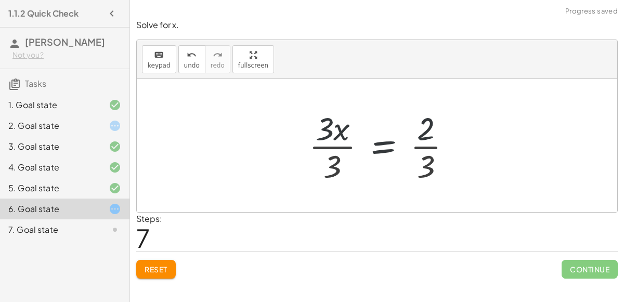
click at [334, 145] on div at bounding box center [384, 146] width 161 height 80
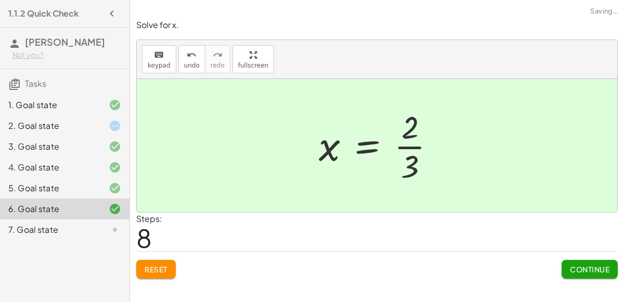
click at [419, 152] on div at bounding box center [381, 146] width 135 height 80
click at [578, 265] on span "Continue" at bounding box center [590, 269] width 40 height 9
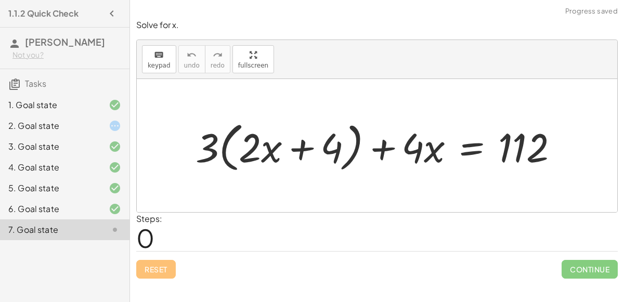
click at [316, 146] on div at bounding box center [381, 145] width 382 height 59
click at [293, 151] on div at bounding box center [381, 145] width 382 height 59
drag, startPoint x: 212, startPoint y: 149, endPoint x: 337, endPoint y: 142, distance: 125.5
click at [337, 142] on div at bounding box center [381, 145] width 382 height 59
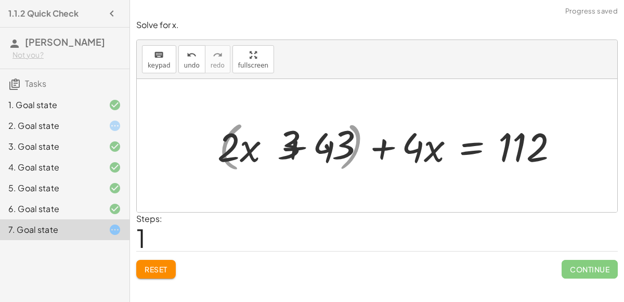
click at [337, 142] on div at bounding box center [385, 145] width 374 height 53
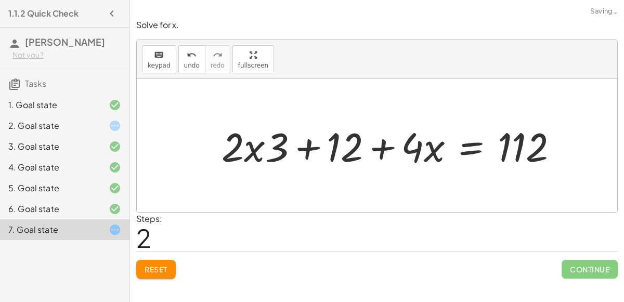
click at [279, 148] on div at bounding box center [394, 145] width 356 height 53
click at [259, 150] on div at bounding box center [394, 145] width 356 height 53
drag, startPoint x: 278, startPoint y: 155, endPoint x: 249, endPoint y: 144, distance: 31.1
click at [249, 144] on div at bounding box center [394, 145] width 356 height 53
click at [252, 152] on div at bounding box center [406, 145] width 332 height 53
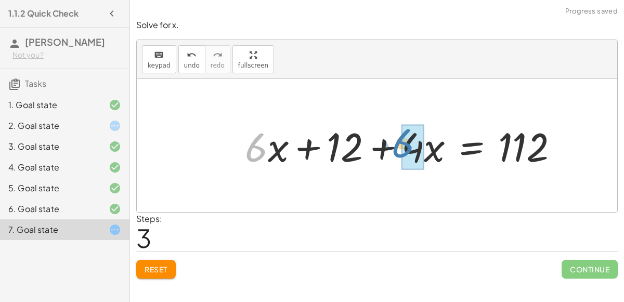
drag, startPoint x: 258, startPoint y: 149, endPoint x: 409, endPoint y: 145, distance: 150.9
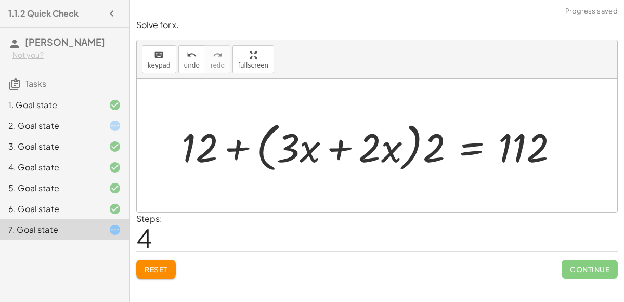
click at [384, 146] on div at bounding box center [374, 145] width 396 height 59
click at [345, 134] on div at bounding box center [374, 145] width 396 height 59
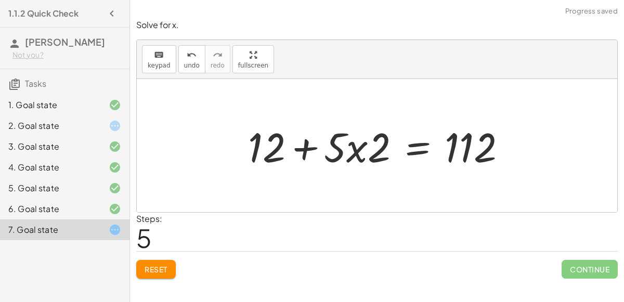
click at [357, 143] on div at bounding box center [381, 146] width 277 height 54
drag, startPoint x: 381, startPoint y: 148, endPoint x: 343, endPoint y: 146, distance: 38.0
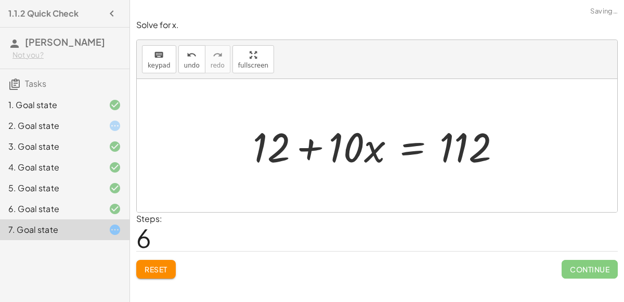
click at [406, 153] on div at bounding box center [380, 146] width 267 height 54
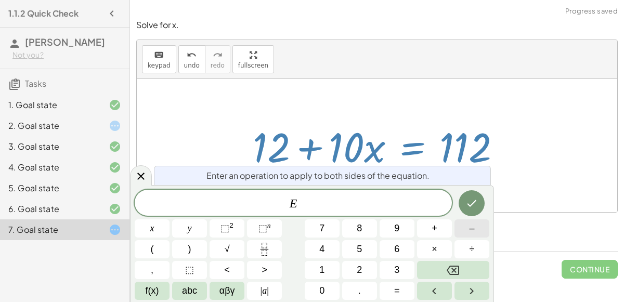
click at [469, 229] on span "–" at bounding box center [471, 228] width 5 height 14
click at [341, 263] on div "E − ​ x y ⬚ 2 ⬚ n 7 8 9 + – ( ) √ 4 5 6 × ÷ , ⬚ < > 1 2 3 f(x) abc αβγ | a | 0 …" at bounding box center [312, 245] width 355 height 110
click at [325, 265] on button "1" at bounding box center [322, 270] width 35 height 18
click at [345, 267] on button "2" at bounding box center [359, 270] width 35 height 18
click at [478, 199] on icon "Done" at bounding box center [471, 203] width 12 height 12
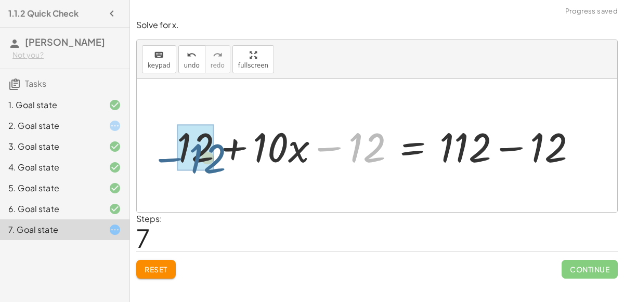
drag, startPoint x: 370, startPoint y: 140, endPoint x: 205, endPoint y: 148, distance: 164.5
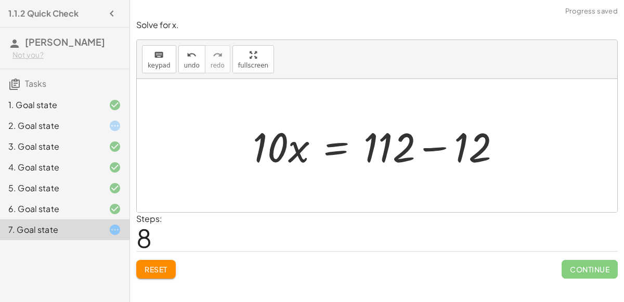
click at [448, 161] on div at bounding box center [380, 146] width 267 height 54
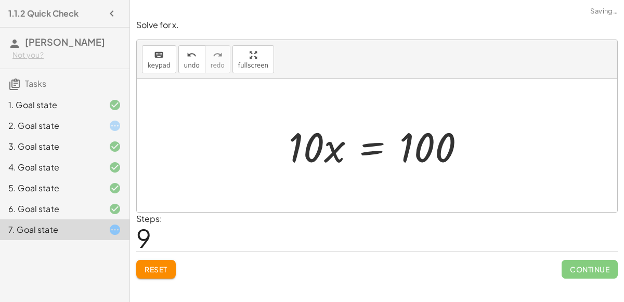
click at [370, 148] on div at bounding box center [380, 146] width 195 height 54
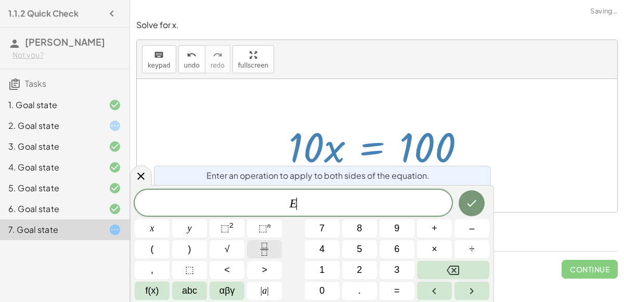
click at [255, 248] on button "Fraction" at bounding box center [264, 249] width 35 height 18
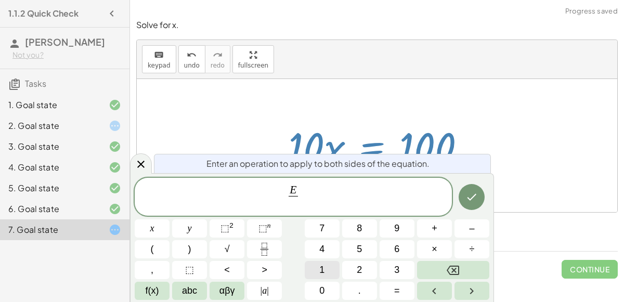
click at [314, 270] on button "1" at bounding box center [322, 270] width 35 height 18
click at [319, 284] on button "0" at bounding box center [322, 291] width 35 height 18
click at [468, 200] on icon "Done" at bounding box center [471, 197] width 12 height 12
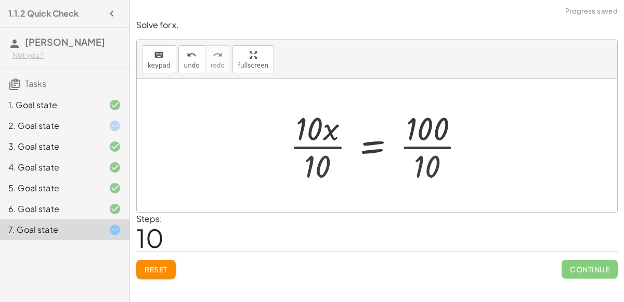
click at [309, 135] on div at bounding box center [381, 146] width 194 height 80
click at [321, 149] on div at bounding box center [381, 146] width 194 height 80
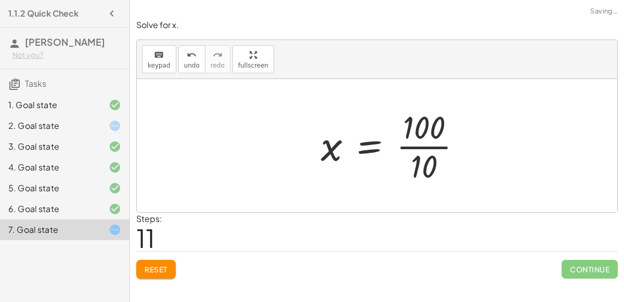
click at [416, 151] on div at bounding box center [396, 146] width 160 height 80
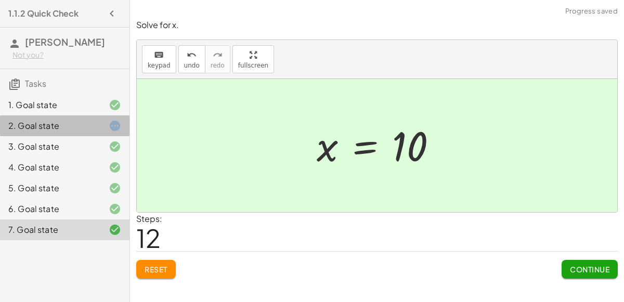
click at [94, 120] on div at bounding box center [106, 126] width 29 height 12
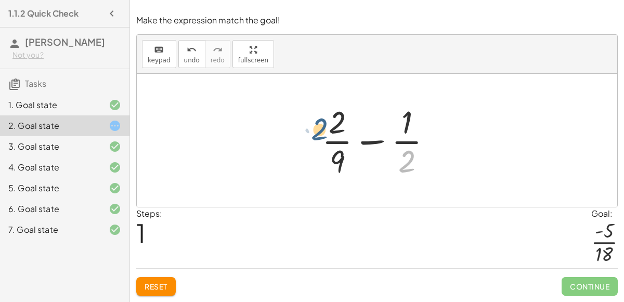
drag, startPoint x: 402, startPoint y: 159, endPoint x: 315, endPoint y: 127, distance: 93.4
drag, startPoint x: 408, startPoint y: 154, endPoint x: 346, endPoint y: 124, distance: 69.3
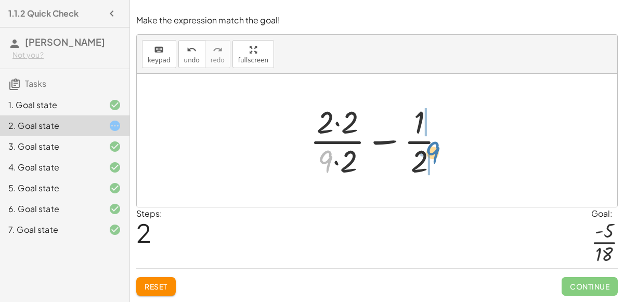
drag, startPoint x: 327, startPoint y: 158, endPoint x: 436, endPoint y: 150, distance: 109.0
click at [436, 150] on div at bounding box center [381, 140] width 153 height 80
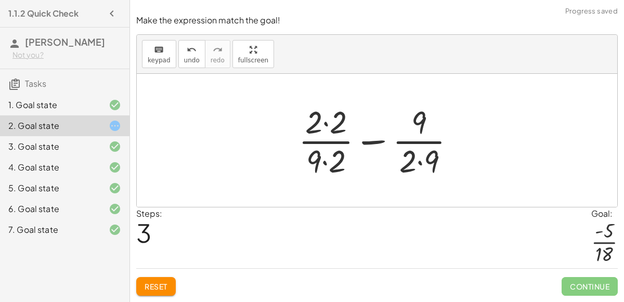
click at [332, 126] on div at bounding box center [381, 140] width 176 height 80
click at [327, 164] on div at bounding box center [381, 140] width 174 height 80
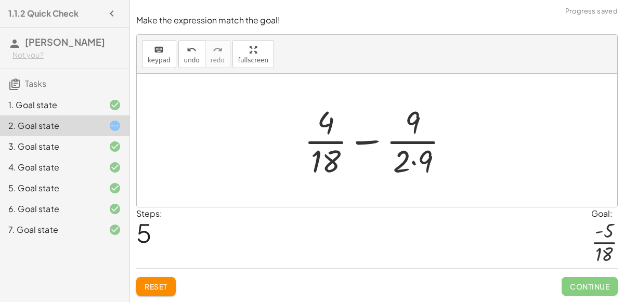
click at [422, 161] on div at bounding box center [381, 140] width 164 height 80
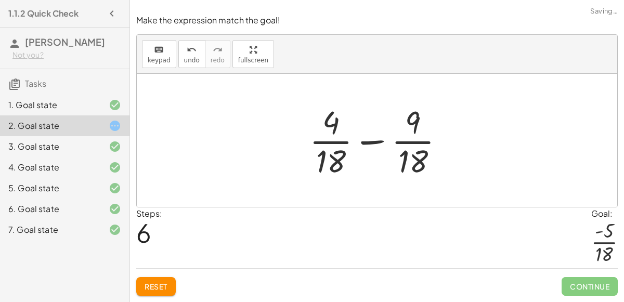
click at [372, 141] on div at bounding box center [380, 140] width 153 height 80
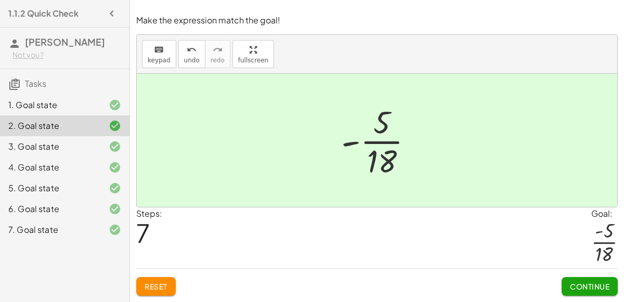
click at [577, 288] on span "Continue" at bounding box center [590, 286] width 40 height 9
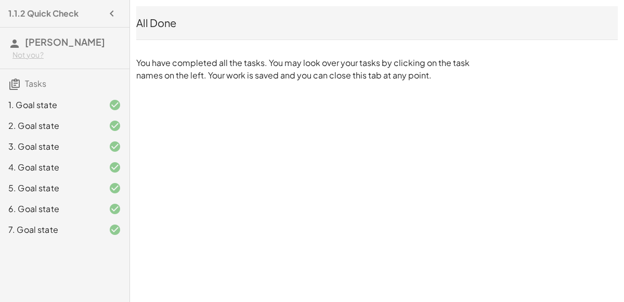
click at [96, 208] on div at bounding box center [106, 209] width 29 height 12
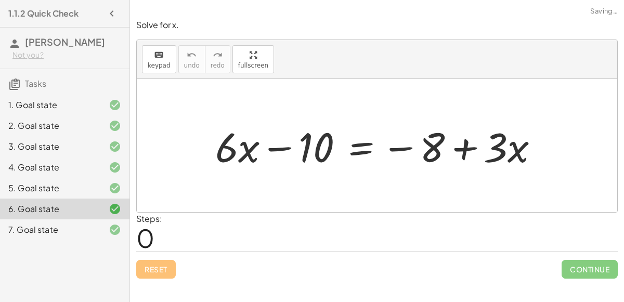
click at [93, 221] on div "7. Goal state" at bounding box center [64, 229] width 129 height 21
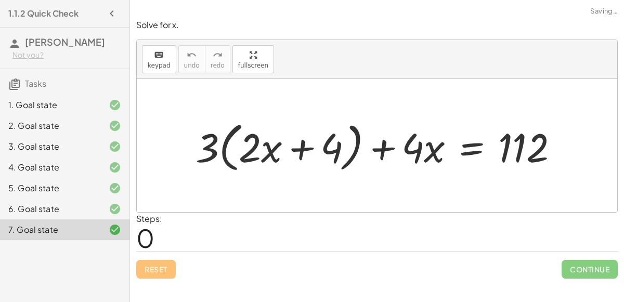
click at [99, 210] on div at bounding box center [106, 209] width 29 height 12
